Goal: Task Accomplishment & Management: Use online tool/utility

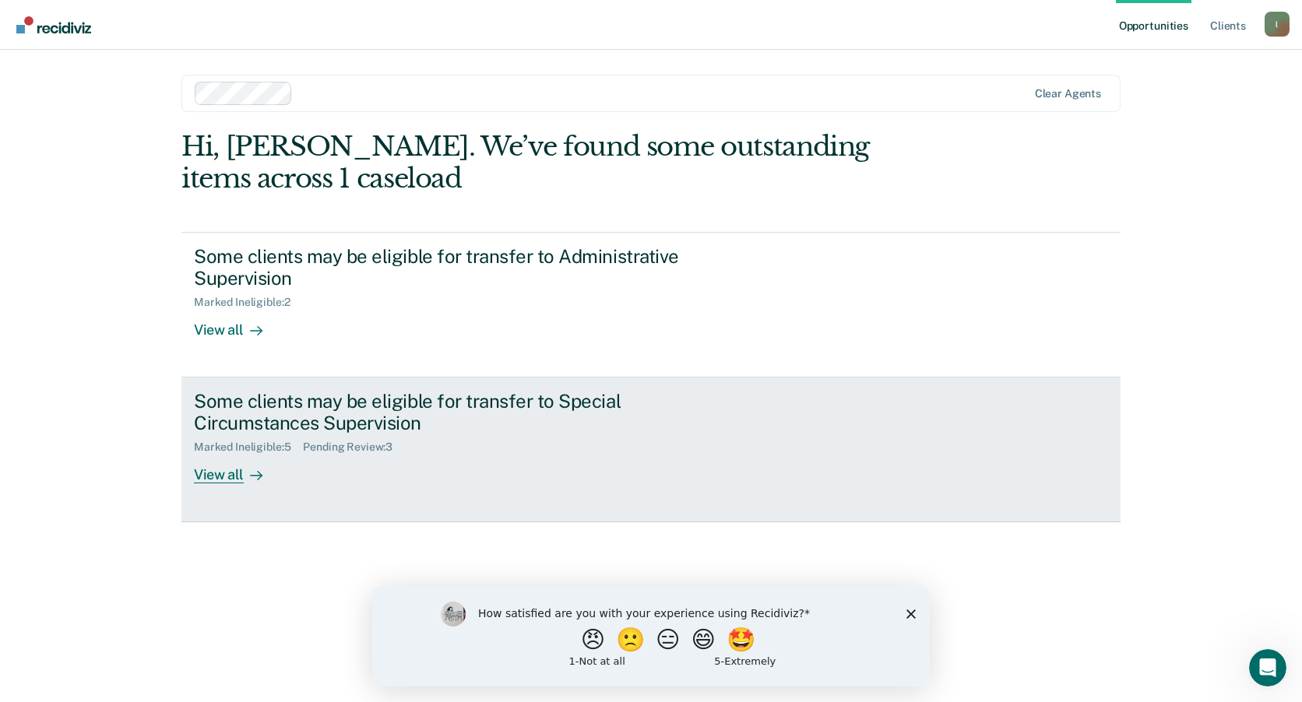
click at [223, 475] on div "View all" at bounding box center [237, 469] width 87 height 30
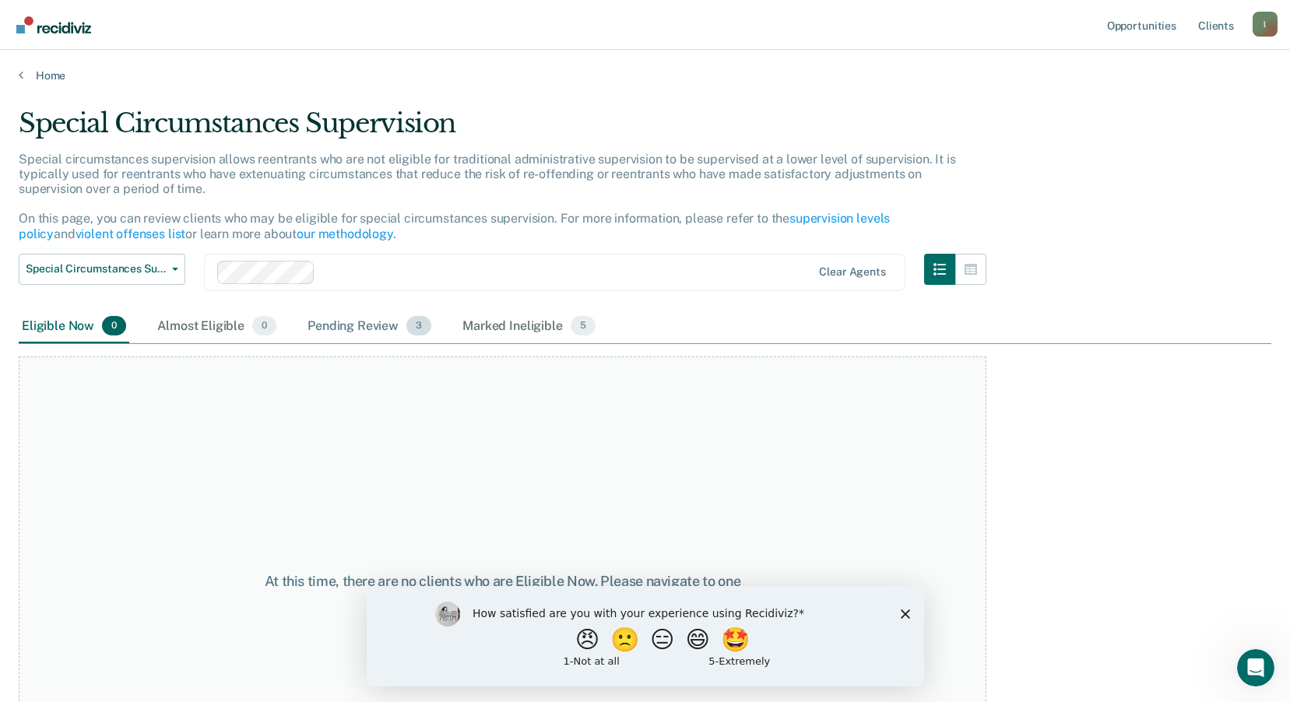
drag, startPoint x: 360, startPoint y: 325, endPoint x: 348, endPoint y: 325, distance: 11.7
click at [357, 325] on div "Pending Review 3" at bounding box center [369, 327] width 130 height 34
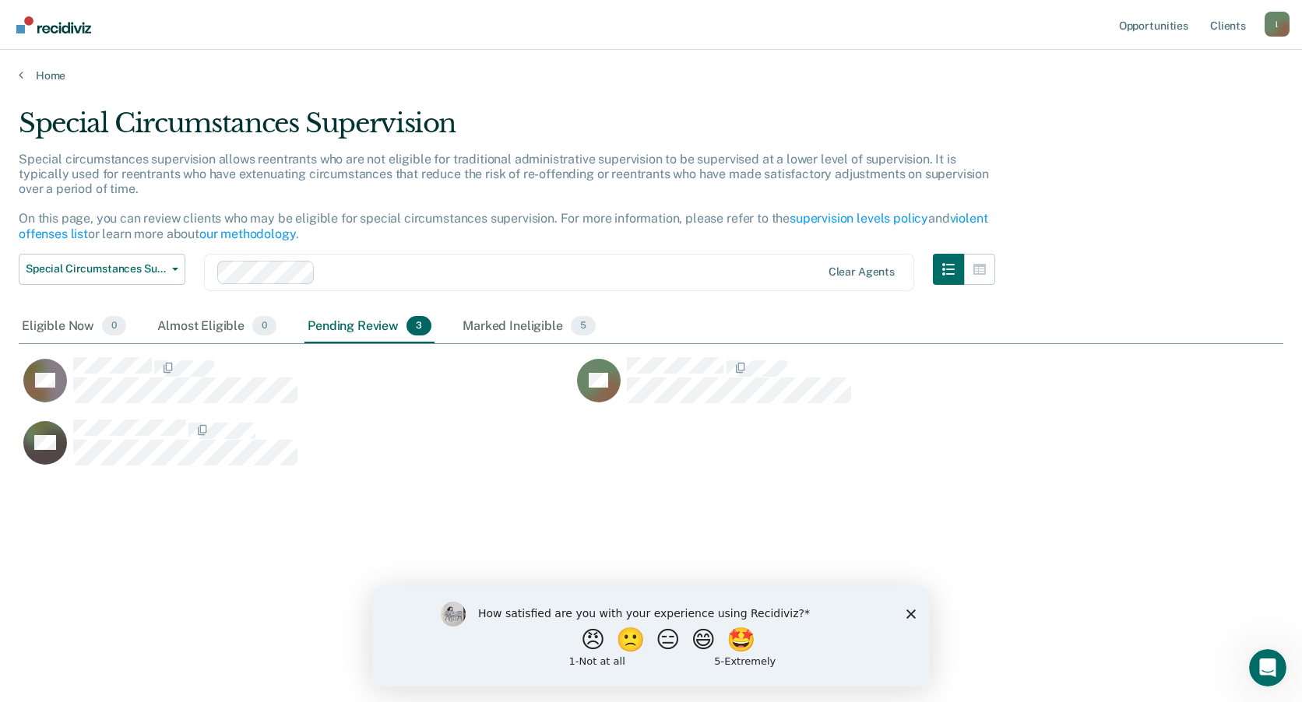
scroll to position [466, 1253]
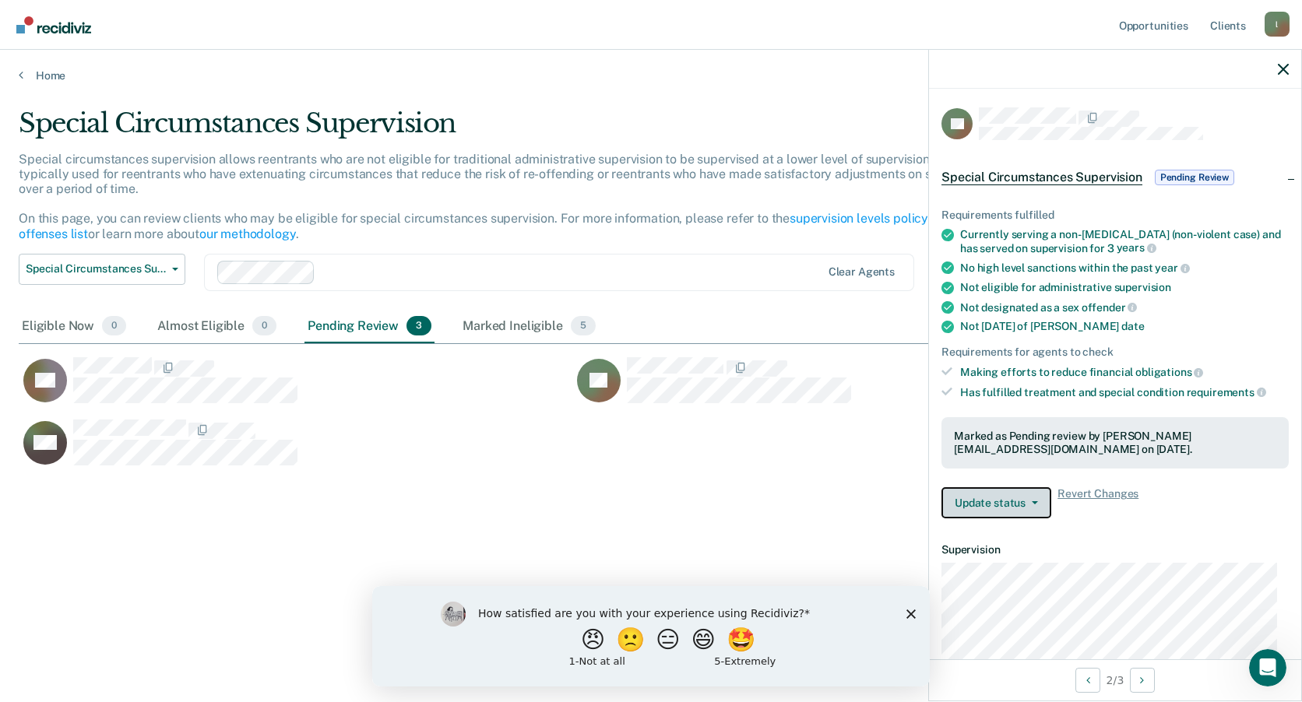
click at [1031, 497] on button "Update status" at bounding box center [996, 502] width 110 height 31
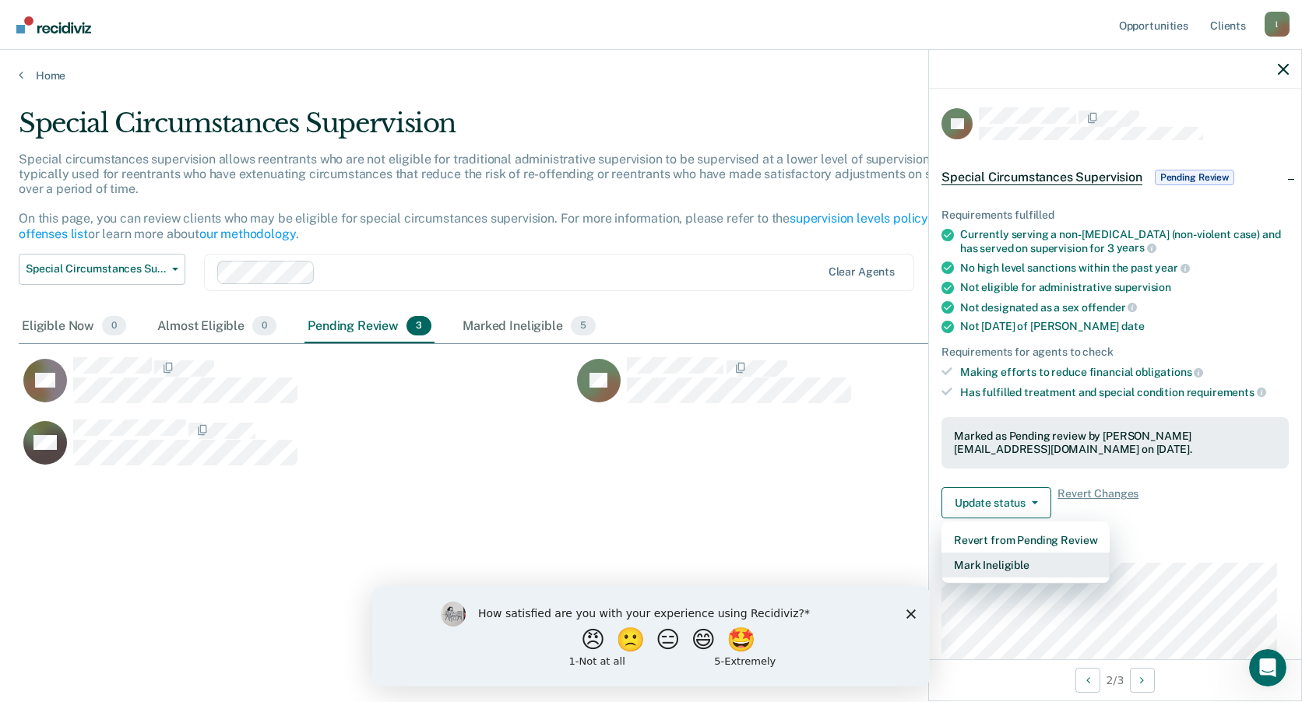
click at [1017, 568] on button "Mark Ineligible" at bounding box center [1025, 565] width 168 height 25
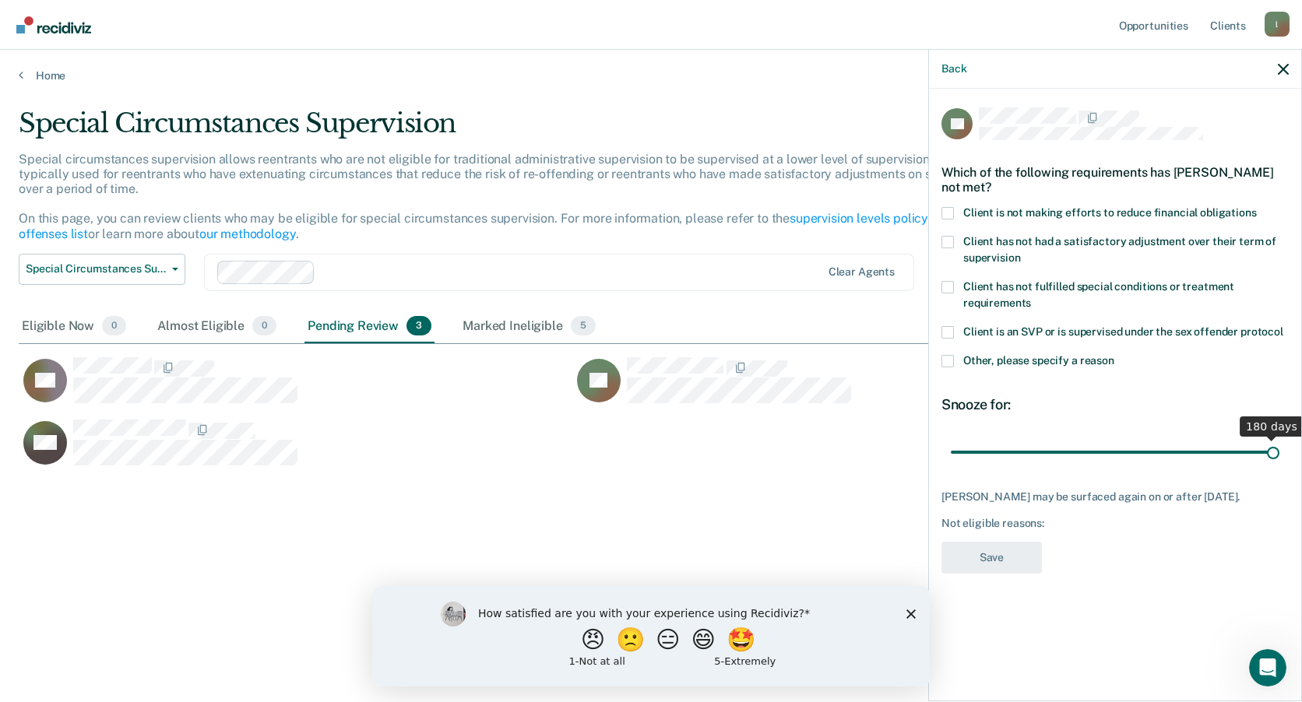
drag, startPoint x: 1006, startPoint y: 447, endPoint x: 1429, endPoint y: 440, distance: 423.5
type input "180"
click at [1279, 440] on input "range" at bounding box center [1115, 451] width 329 height 27
click at [951, 211] on span at bounding box center [947, 213] width 12 height 12
click at [1256, 207] on input "Client is not making efforts to reduce financial obligations" at bounding box center [1256, 207] width 0 height 0
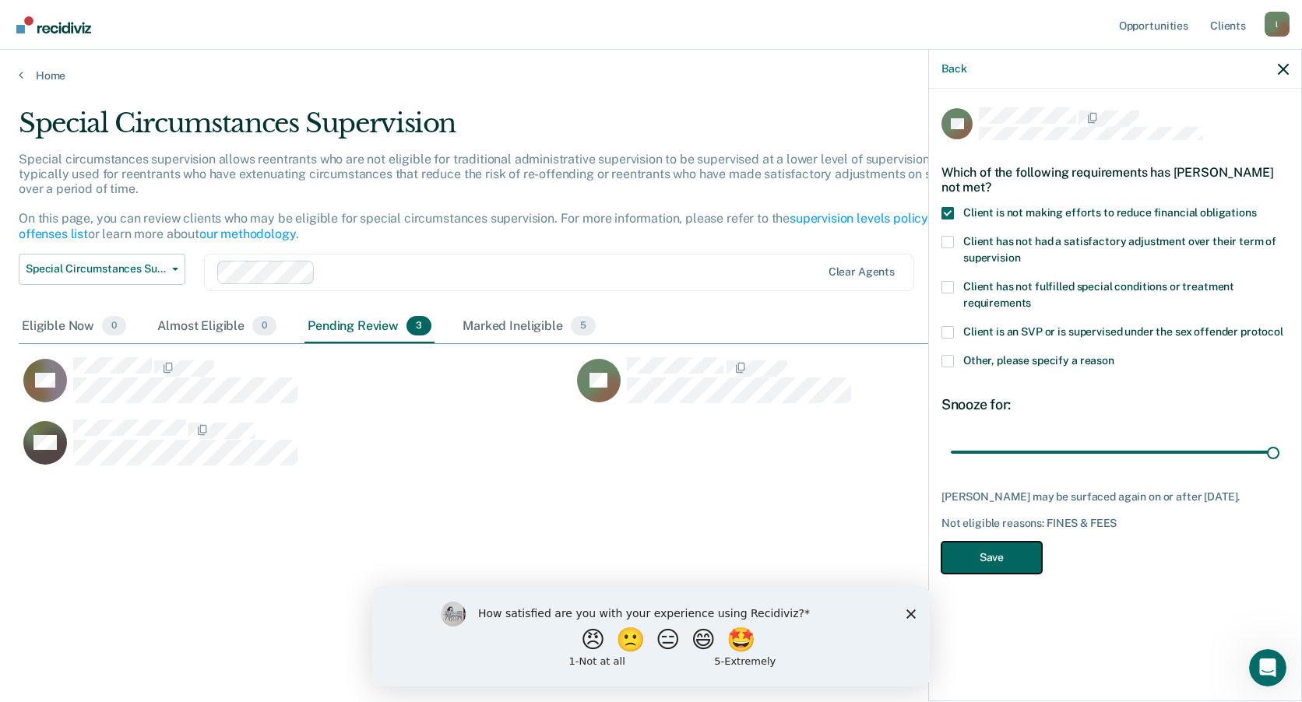
click at [1002, 557] on button "Save" at bounding box center [991, 558] width 100 height 32
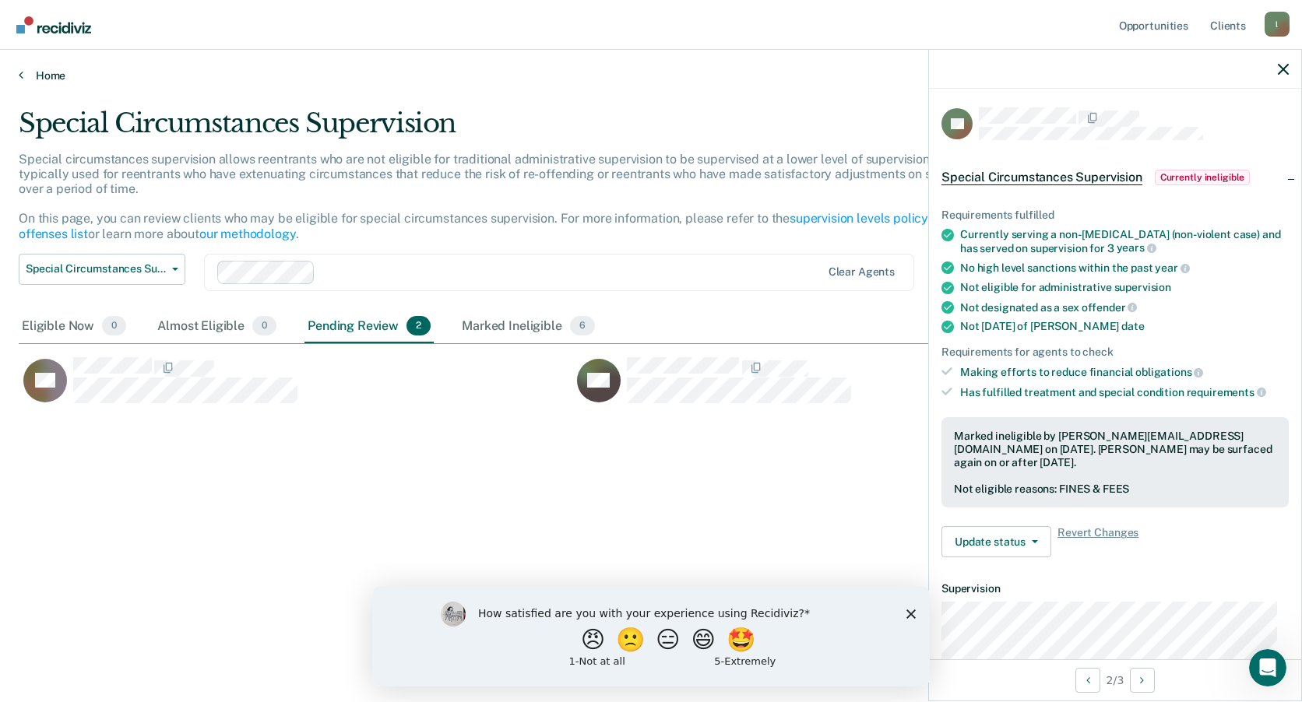
click at [22, 75] on icon at bounding box center [21, 75] width 5 height 12
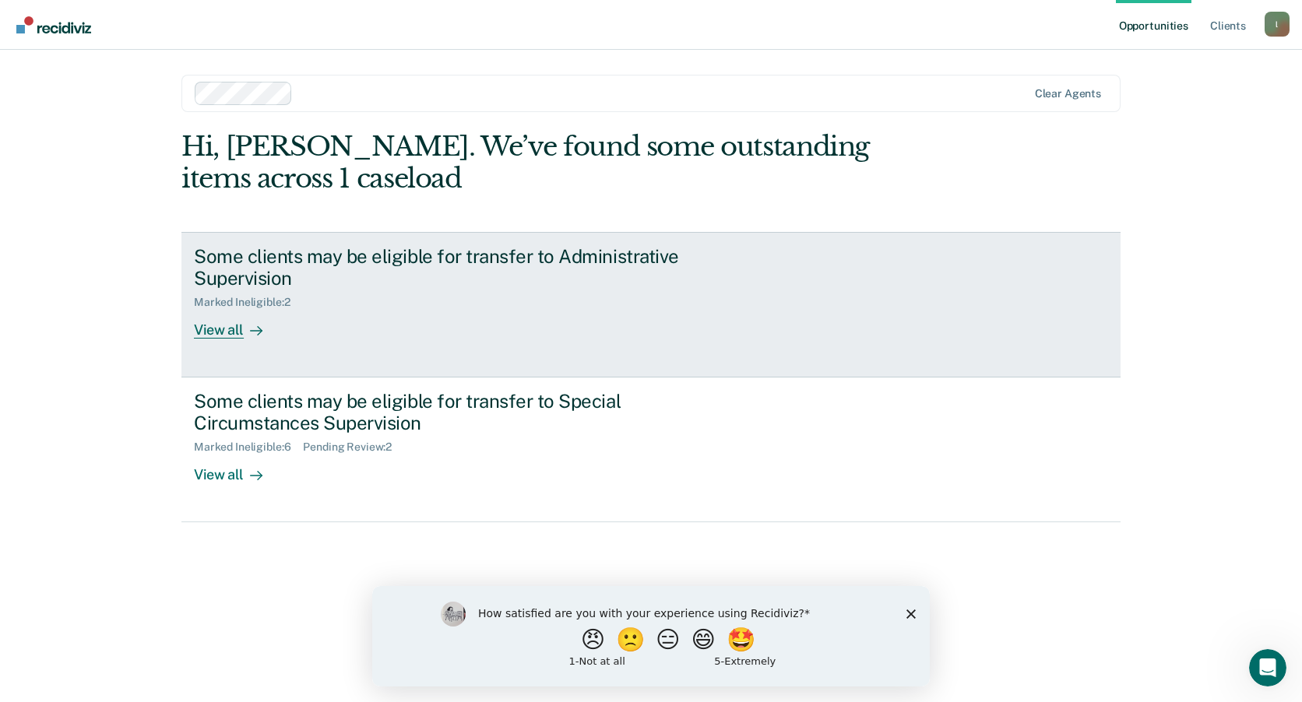
click at [331, 264] on div "Some clients may be eligible for transfer to Administrative Supervision" at bounding box center [467, 267] width 546 height 45
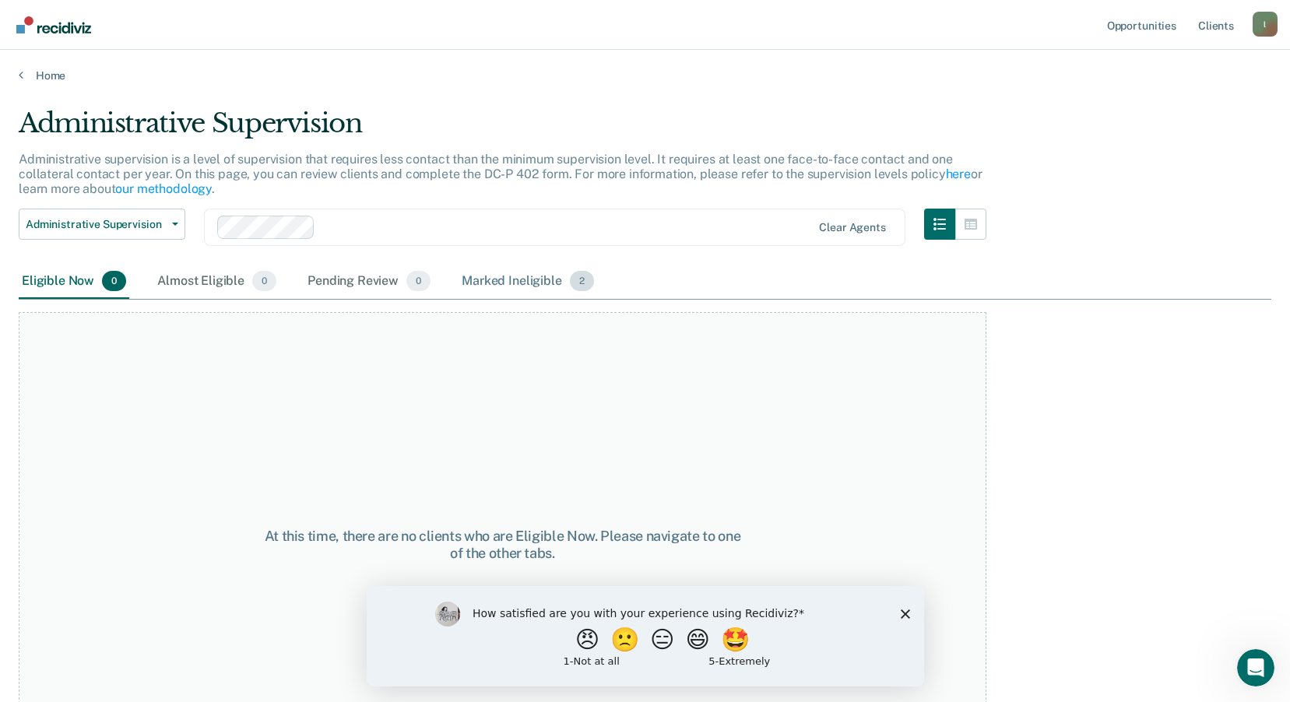
click at [496, 285] on div "Marked Ineligible 2" at bounding box center [528, 282] width 139 height 34
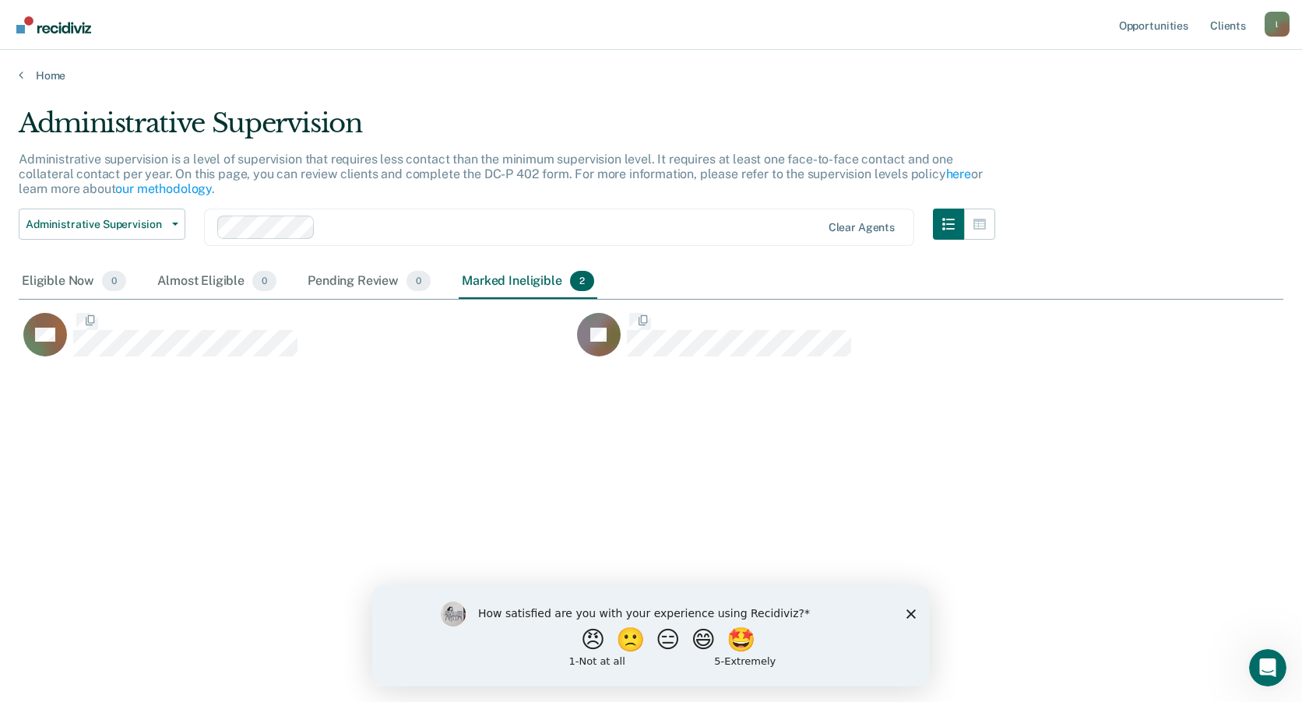
scroll to position [466, 1253]
click at [37, 69] on link "Home" at bounding box center [651, 76] width 1264 height 14
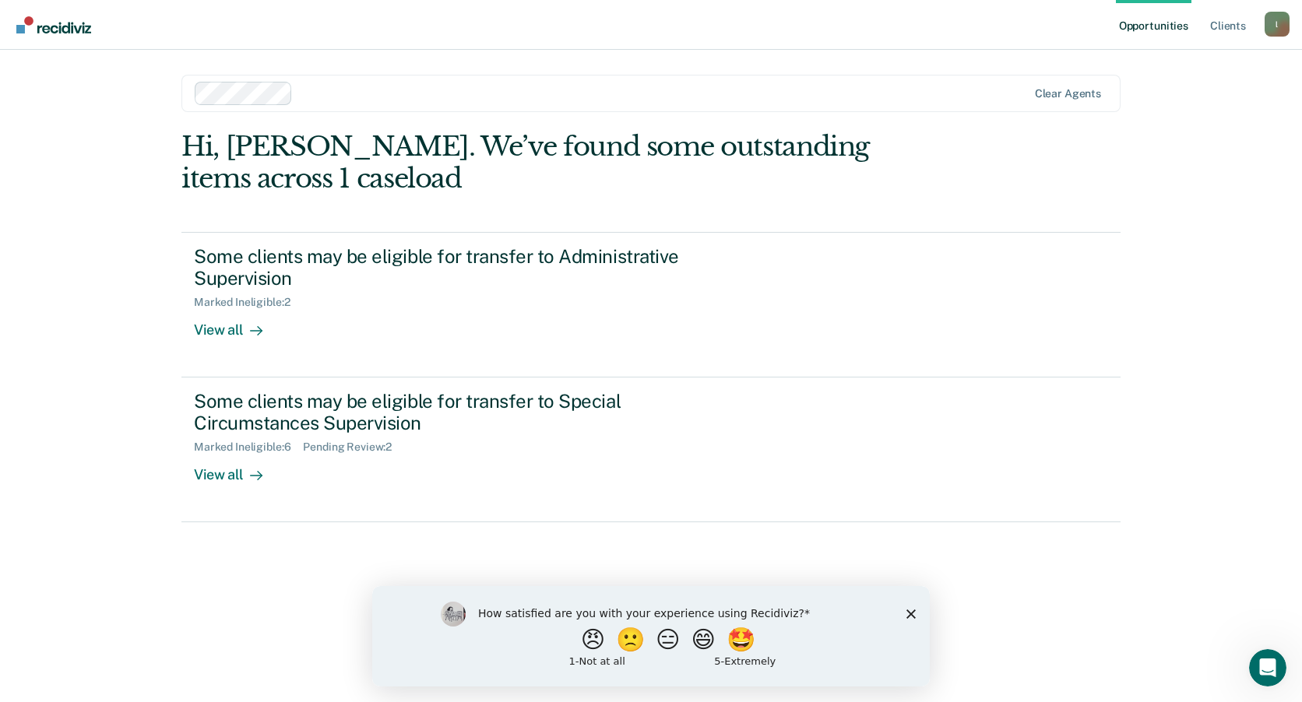
click at [1272, 25] on div "l" at bounding box center [1276, 24] width 25 height 25
click at [1178, 100] on link "Log Out" at bounding box center [1213, 102] width 125 height 13
